Goal: Information Seeking & Learning: Learn about a topic

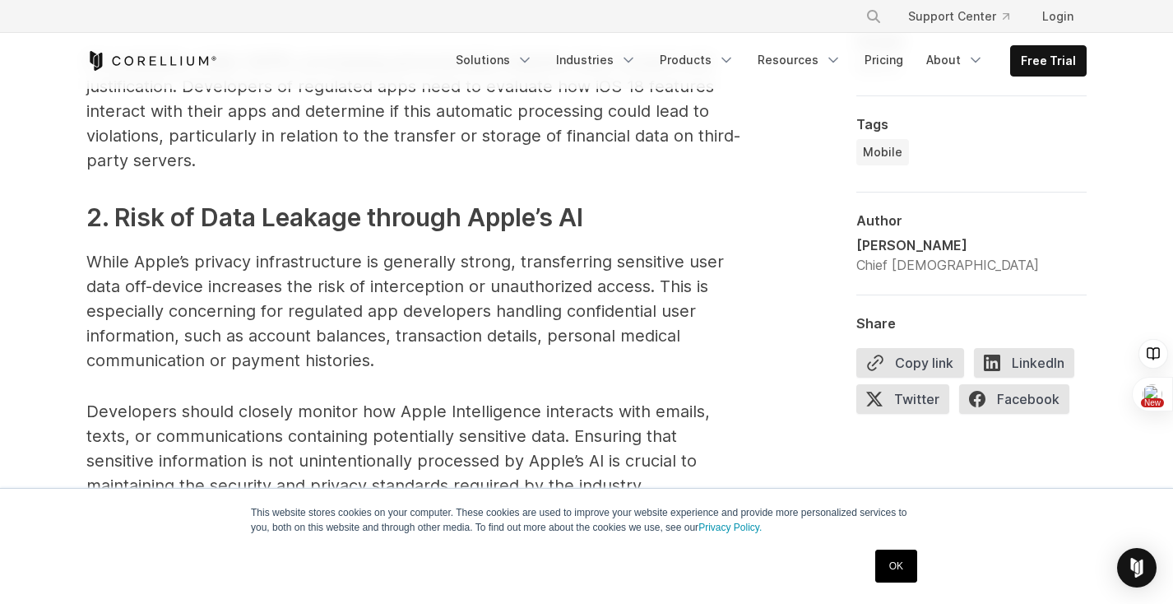
scroll to position [2502, 0]
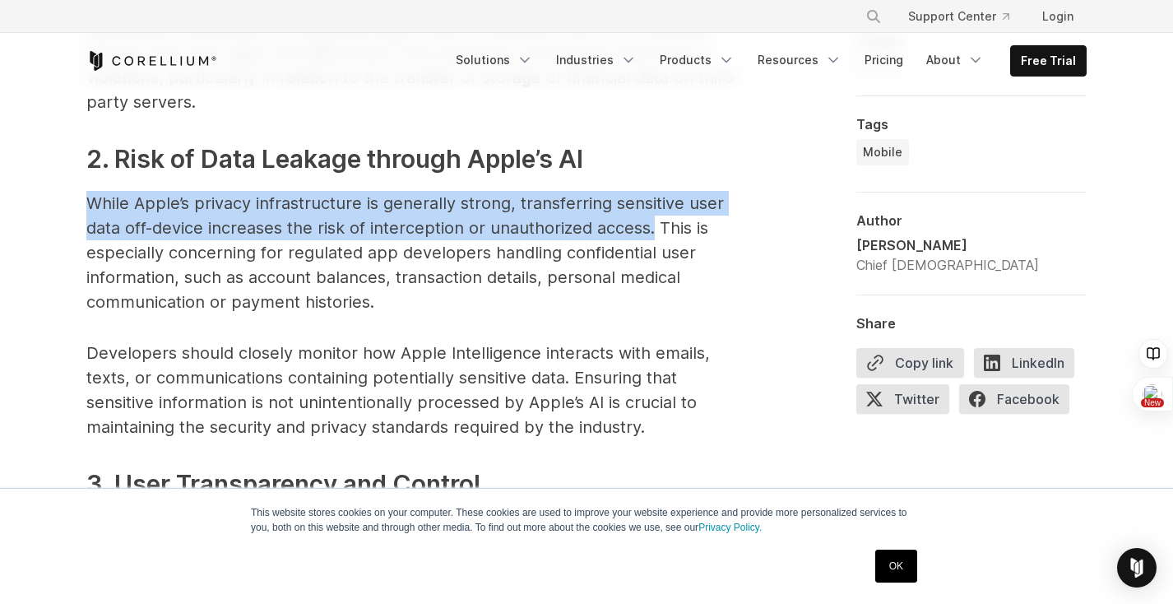
drag, startPoint x: 81, startPoint y: 203, endPoint x: 658, endPoint y: 221, distance: 577.1
copy p "While Apple’s privacy infrastructure is generally strong, transferring sensitiv…"
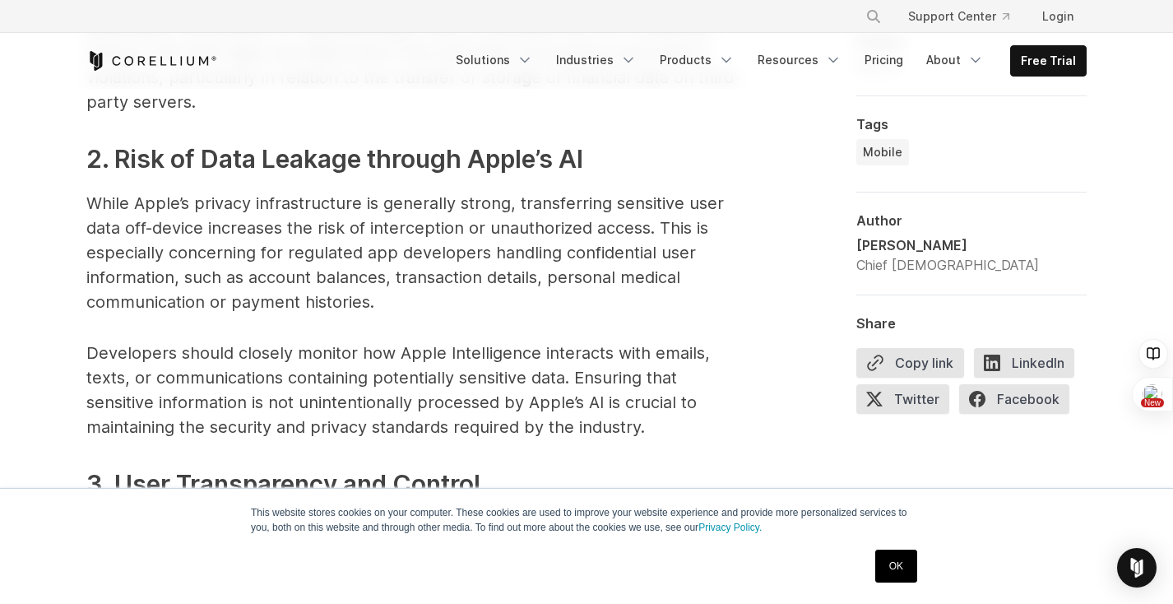
click at [464, 249] on p "While Apple’s privacy infrastructure is generally strong, transferring sensitiv…" at bounding box center [415, 252] width 658 height 123
drag, startPoint x: 319, startPoint y: 226, endPoint x: 351, endPoint y: 229, distance: 32.2
click at [351, 229] on p "While Apple’s privacy infrastructure is generally strong, transferring sensitiv…" at bounding box center [415, 252] width 658 height 123
copy p "risk"
drag, startPoint x: 517, startPoint y: 204, endPoint x: 680, endPoint y: 204, distance: 162.9
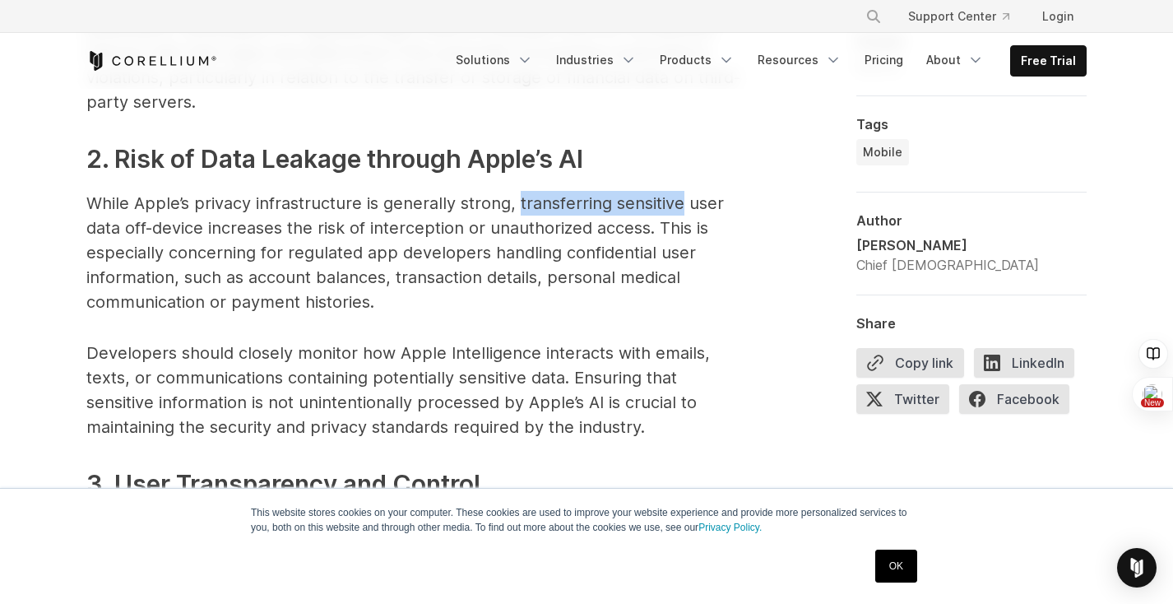
click at [680, 204] on p "While Apple’s privacy infrastructure is generally strong, transferring sensitiv…" at bounding box center [415, 252] width 658 height 123
copy p "transferring sensitive"
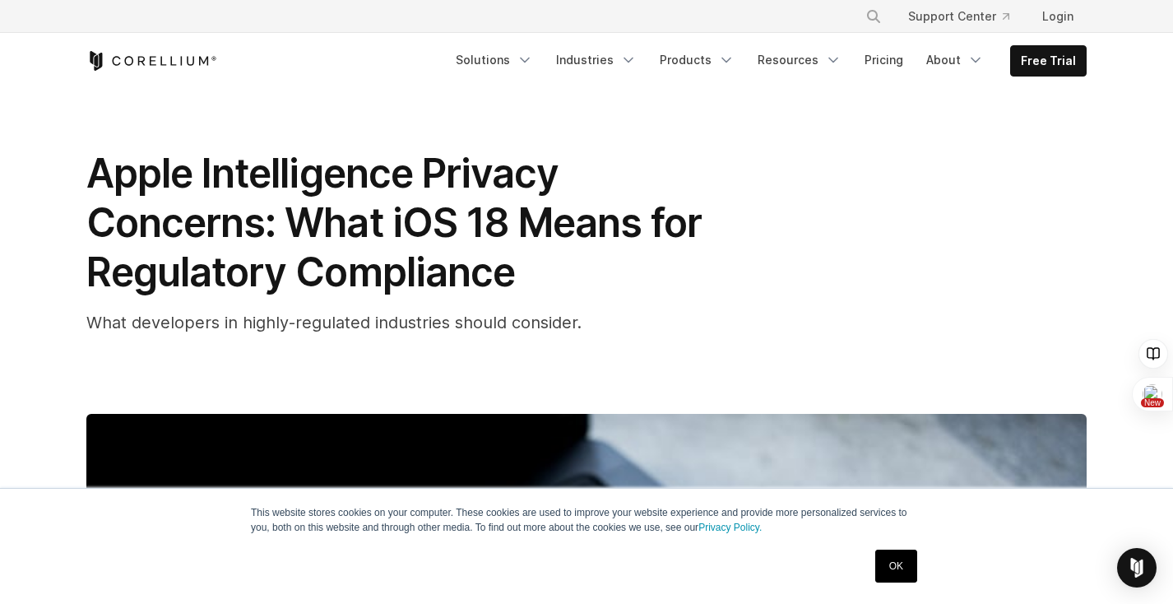
scroll to position [0, 0]
